Goal: Obtain resource: Obtain resource

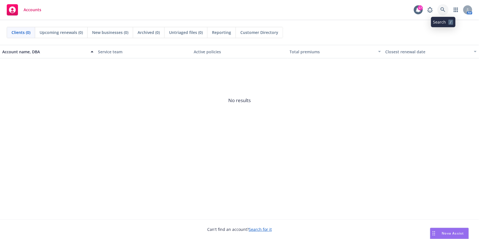
click at [441, 8] on icon at bounding box center [442, 9] width 5 height 5
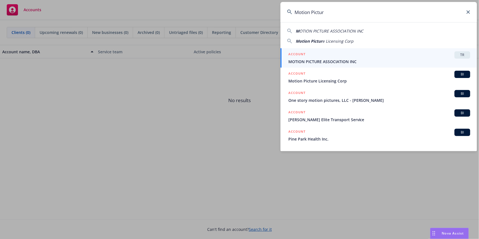
type input "Motion Picture"
click at [323, 57] on div "ACCOUNT TR" at bounding box center [379, 54] width 182 height 7
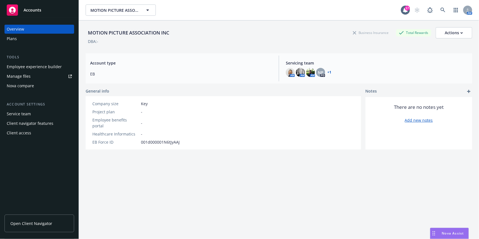
click at [41, 76] on link "Manage files" at bounding box center [39, 76] width 70 height 9
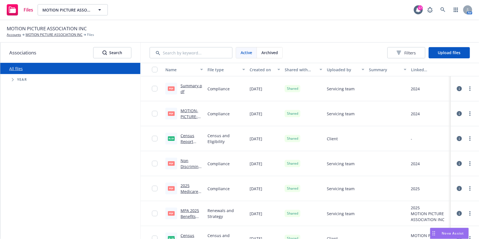
click at [185, 141] on link "Census Report [DATE].xlsx" at bounding box center [190, 141] width 21 height 17
click at [121, 24] on div "MOTION PICTURE ASSOCIATION INC Accounts MOTION PICTURE ASSOCIATION INC Files" at bounding box center [239, 31] width 479 height 22
click at [51, 114] on div "All files Accessibility guide for tree Tree Example. Navigate the tree with the…" at bounding box center [70, 151] width 140 height 176
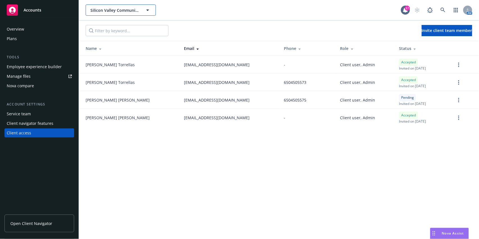
click at [119, 12] on span "Silicon Valley Community Foundation" at bounding box center [114, 10] width 49 height 6
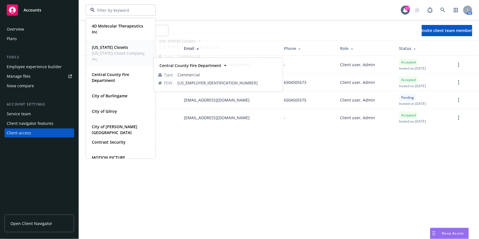
scroll to position [75, 0]
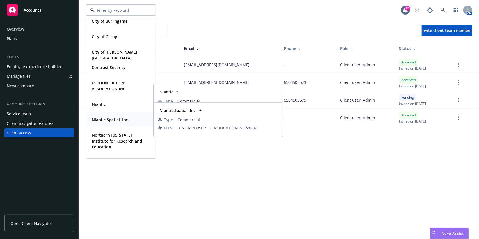
click at [110, 118] on strong "Niantic Spatial, Inc." at bounding box center [110, 119] width 37 height 5
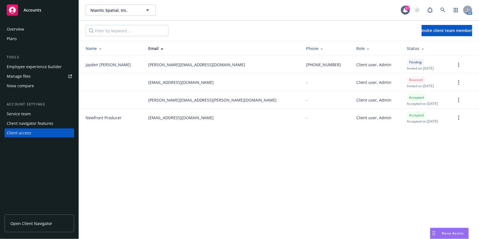
click at [31, 40] on div "Plans" at bounding box center [39, 38] width 65 height 9
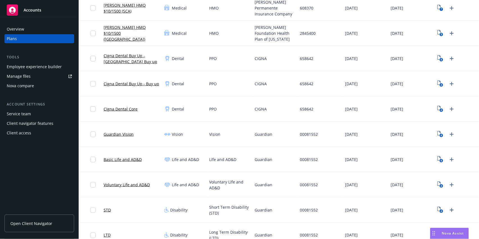
scroll to position [150, 0]
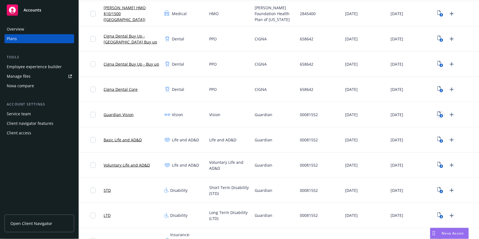
click at [441, 115] on text "4" at bounding box center [441, 116] width 1 height 4
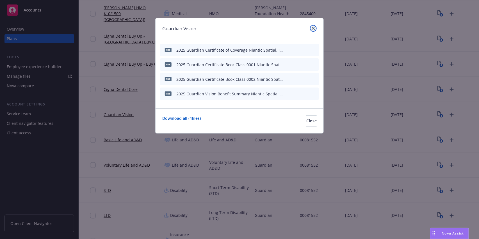
click at [314, 29] on icon "close" at bounding box center [313, 28] width 3 height 3
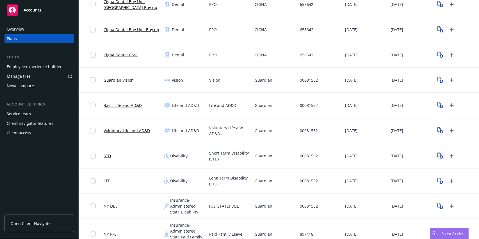
scroll to position [187, 0]
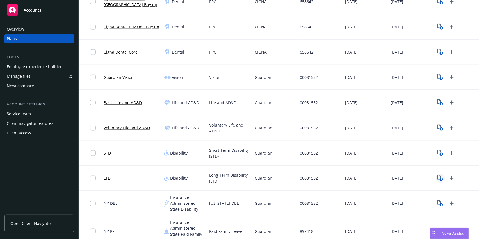
click at [441, 180] on text "4" at bounding box center [441, 180] width 1 height 4
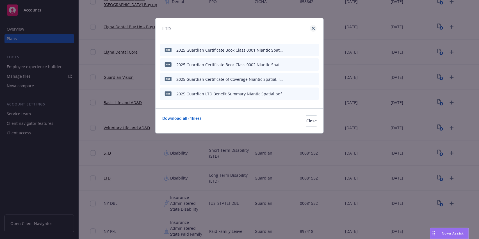
click at [316, 29] on div "LTD" at bounding box center [240, 28] width 168 height 21
click at [312, 29] on icon "close" at bounding box center [313, 28] width 3 height 3
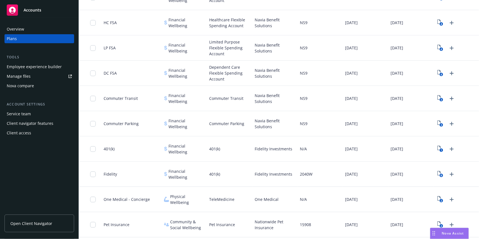
scroll to position [497, 0]
